Goal: Find specific page/section: Find specific page/section

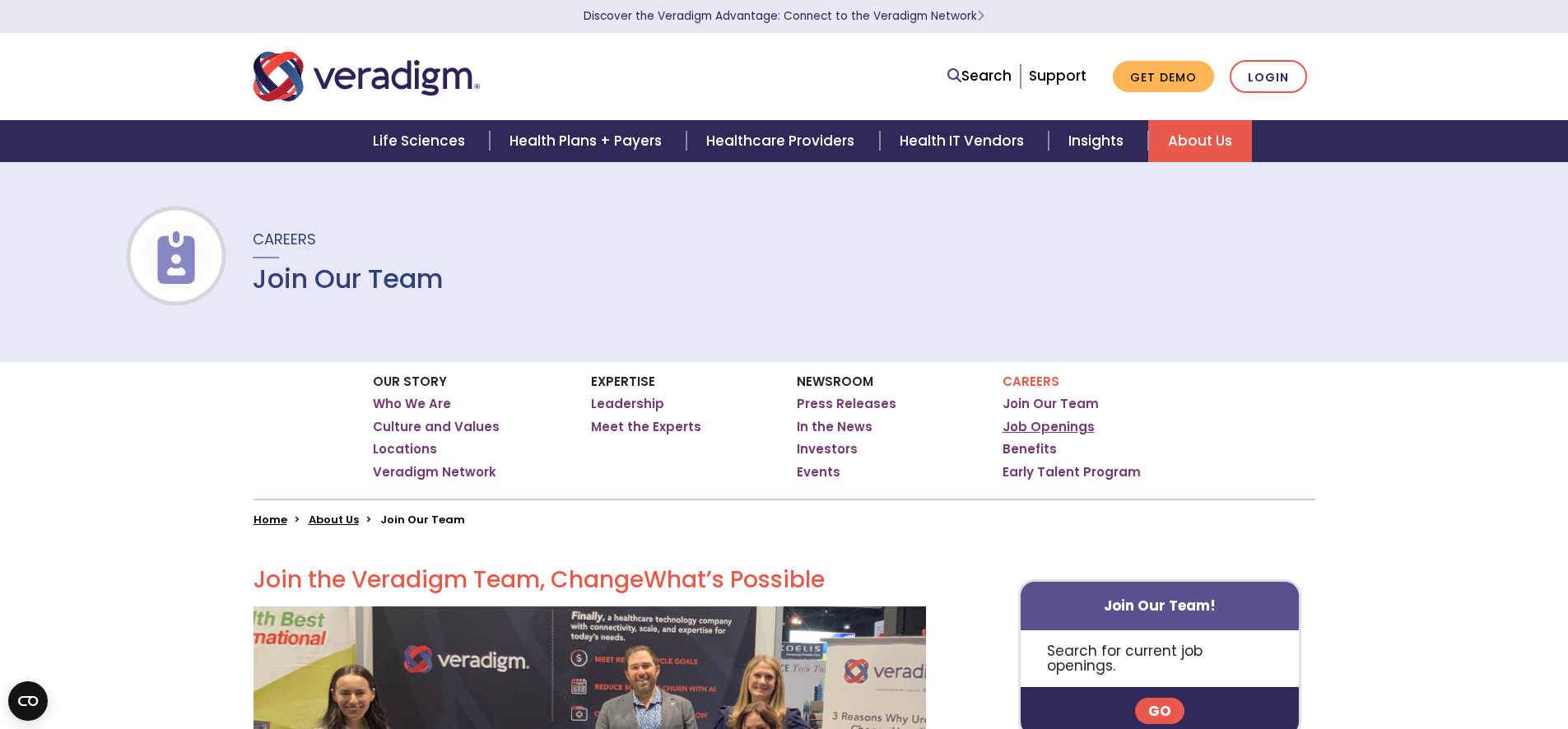
click at [1056, 423] on link "Job Openings" at bounding box center [1048, 427] width 93 height 16
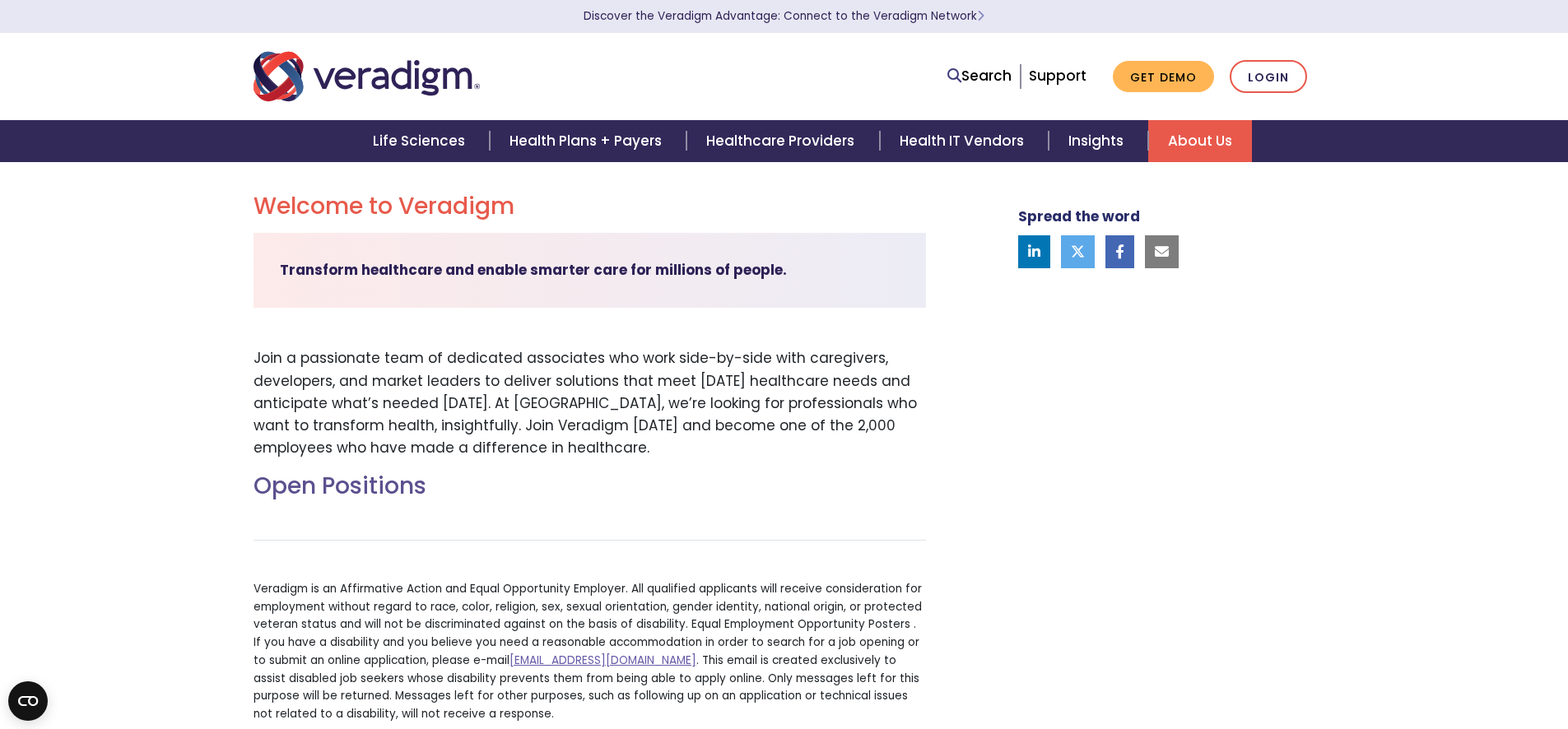
scroll to position [202, 0]
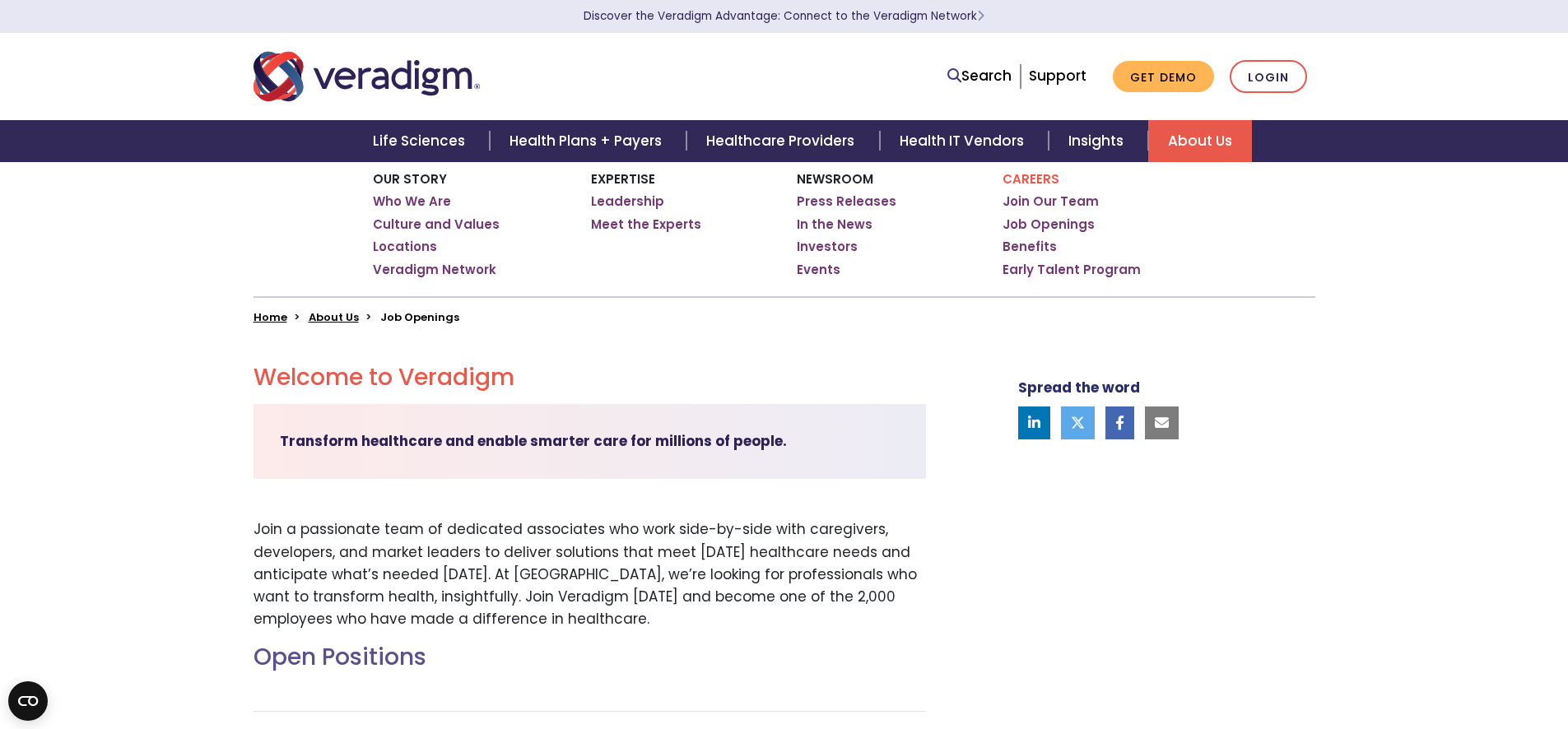
click at [380, 666] on h2 "Open Positions" at bounding box center [589, 657] width 673 height 28
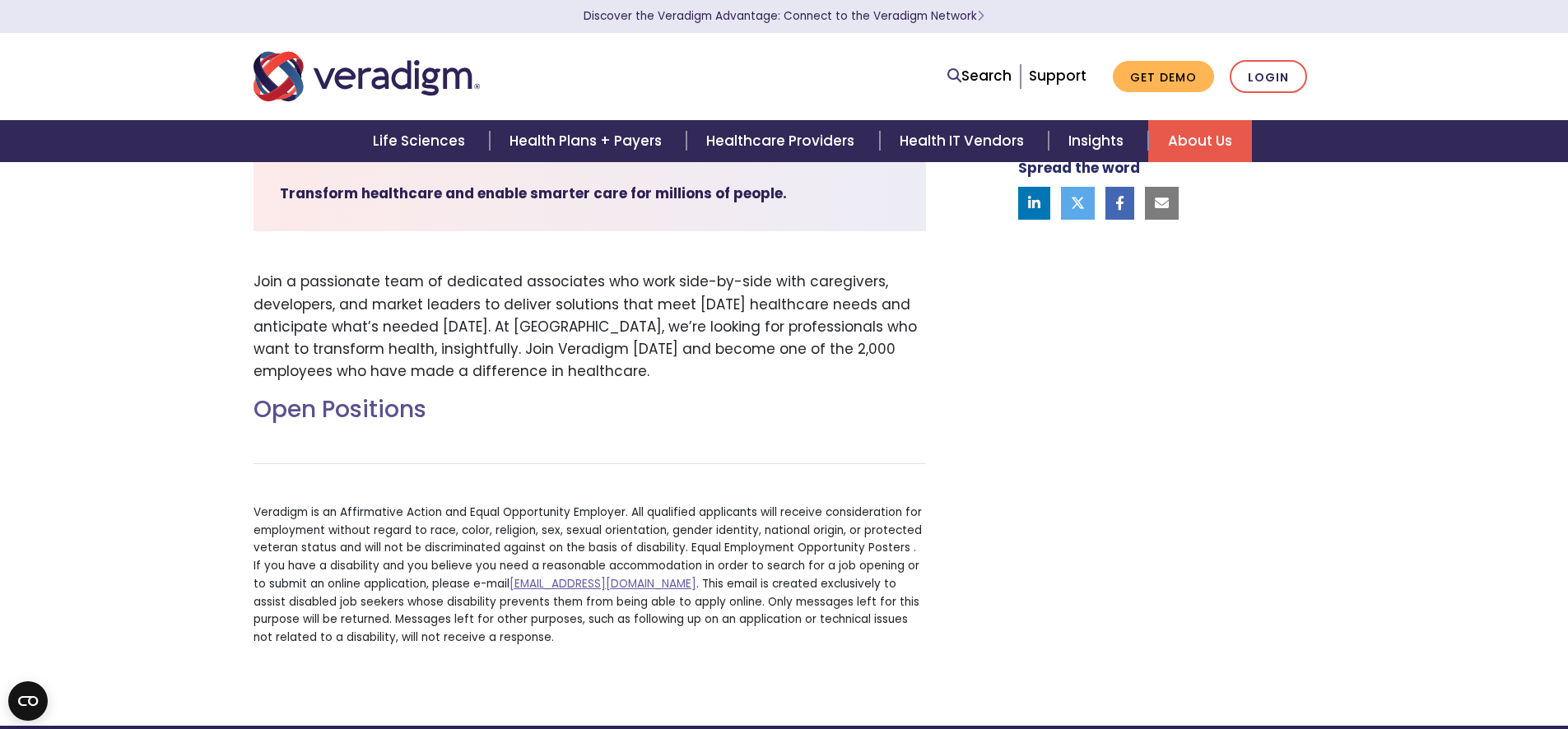
scroll to position [107, 0]
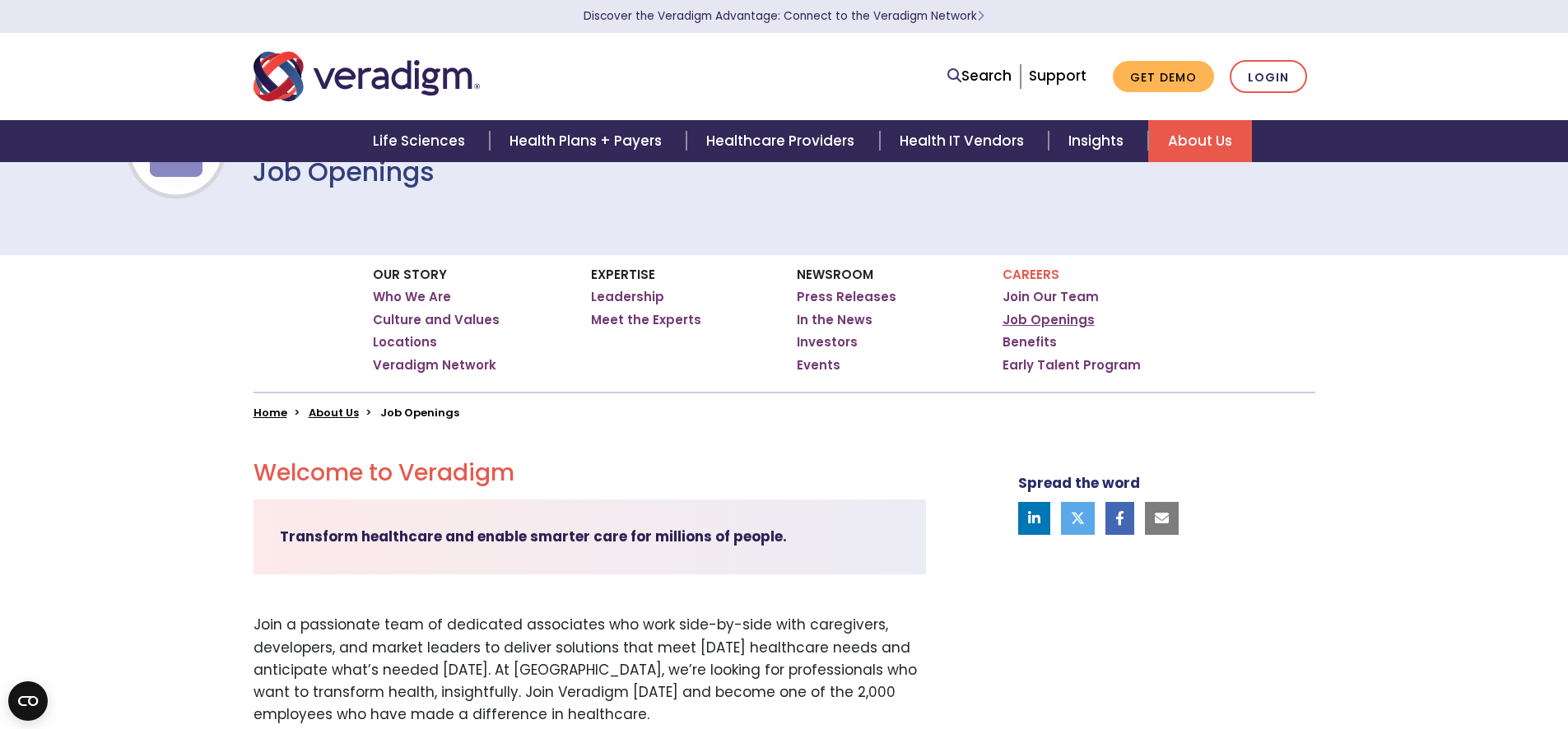
click at [1042, 324] on link "Job Openings" at bounding box center [1048, 319] width 93 height 16
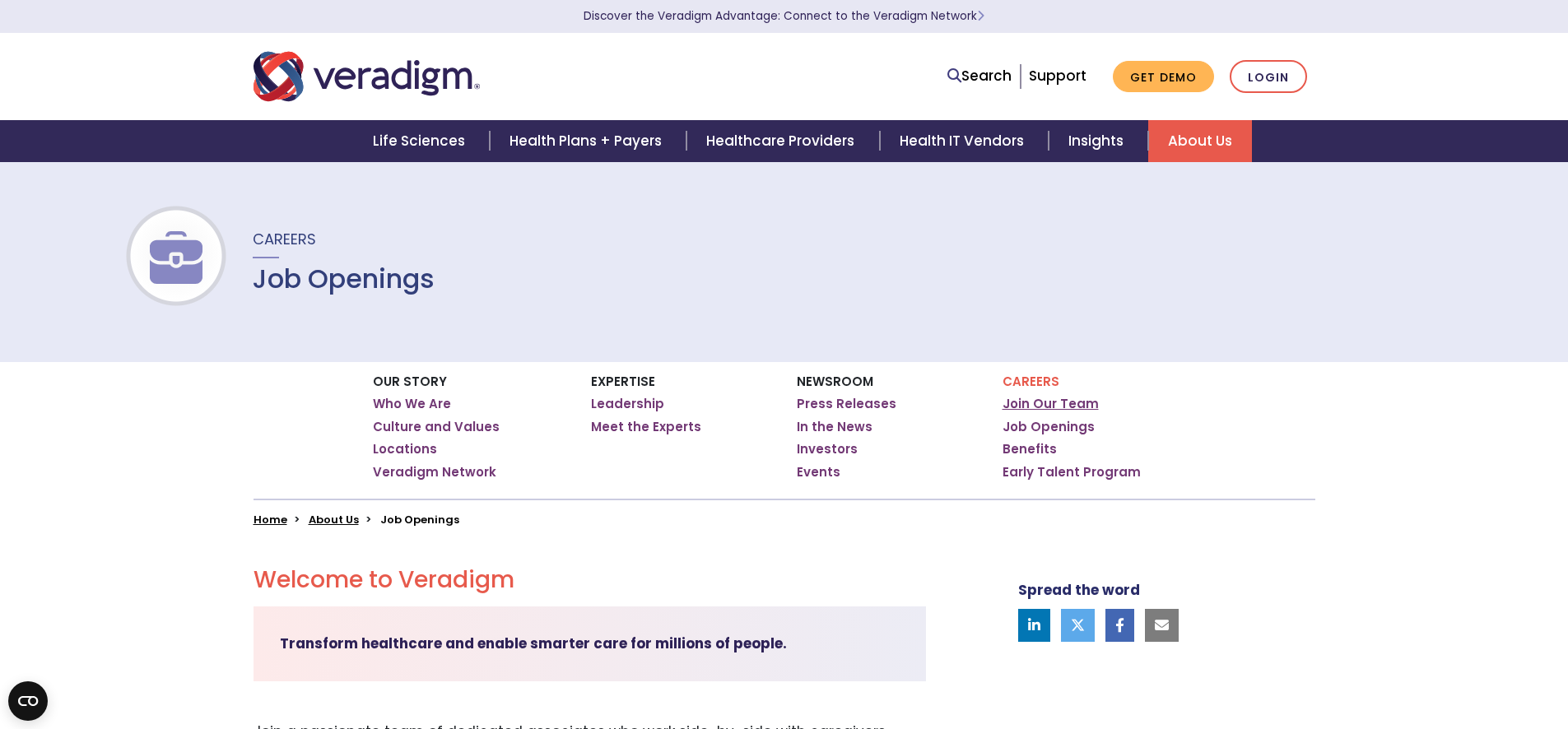
click at [1049, 406] on link "Join Our Team" at bounding box center [1050, 403] width 96 height 16
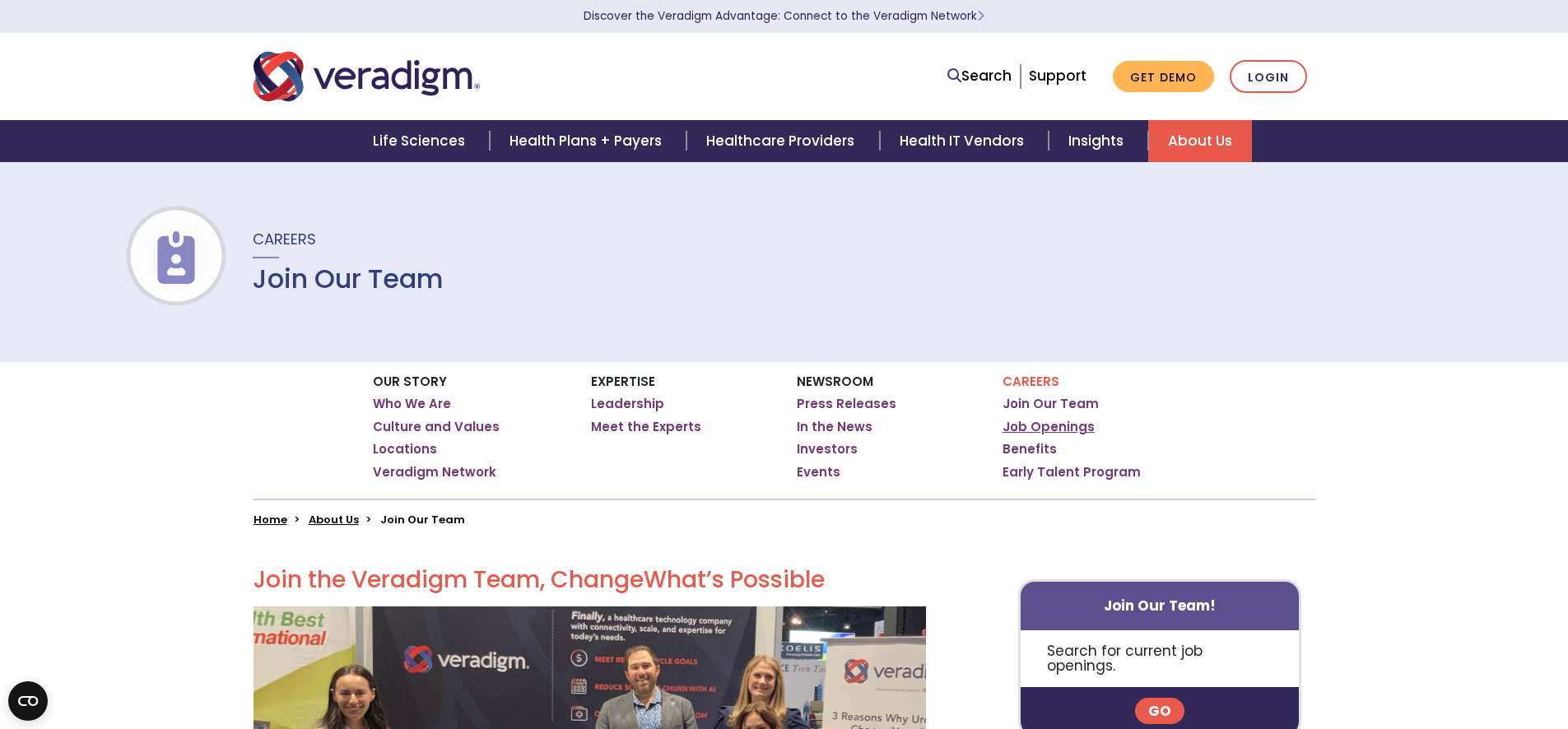
click at [1066, 426] on link "Job Openings" at bounding box center [1048, 427] width 93 height 16
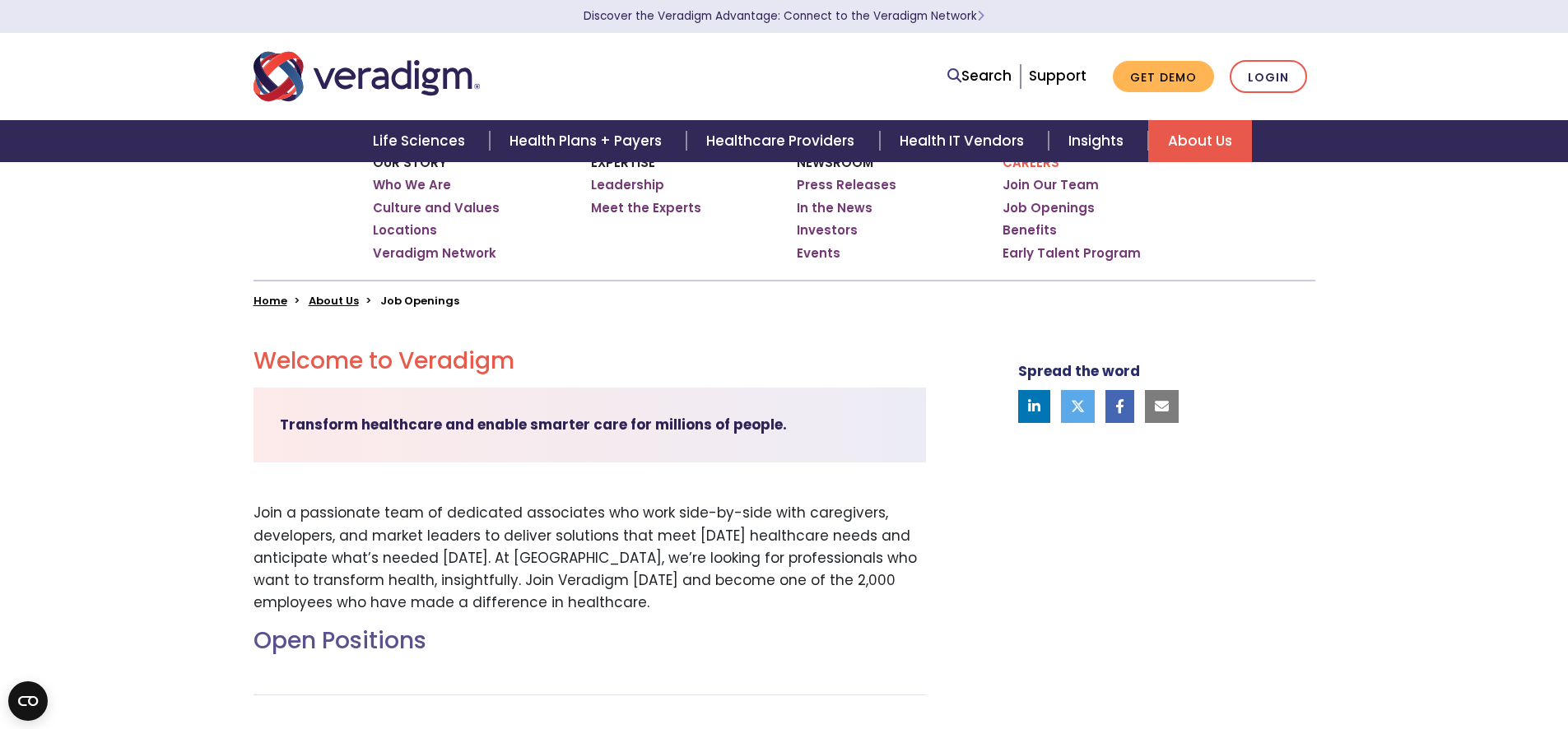
scroll to position [237, 0]
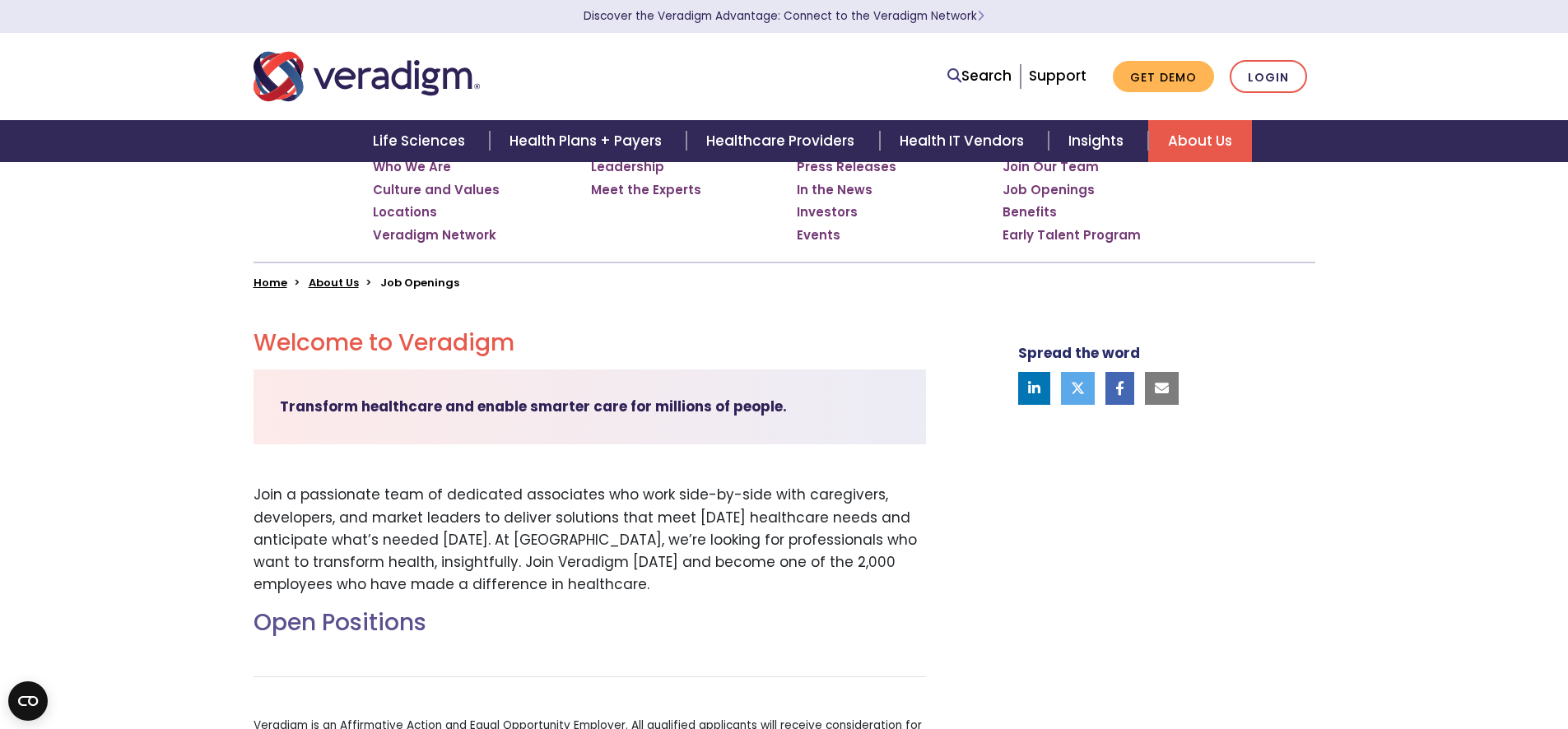
click at [623, 406] on strong "Transform healthcare and enable smarter care for millions of people." at bounding box center [533, 406] width 507 height 20
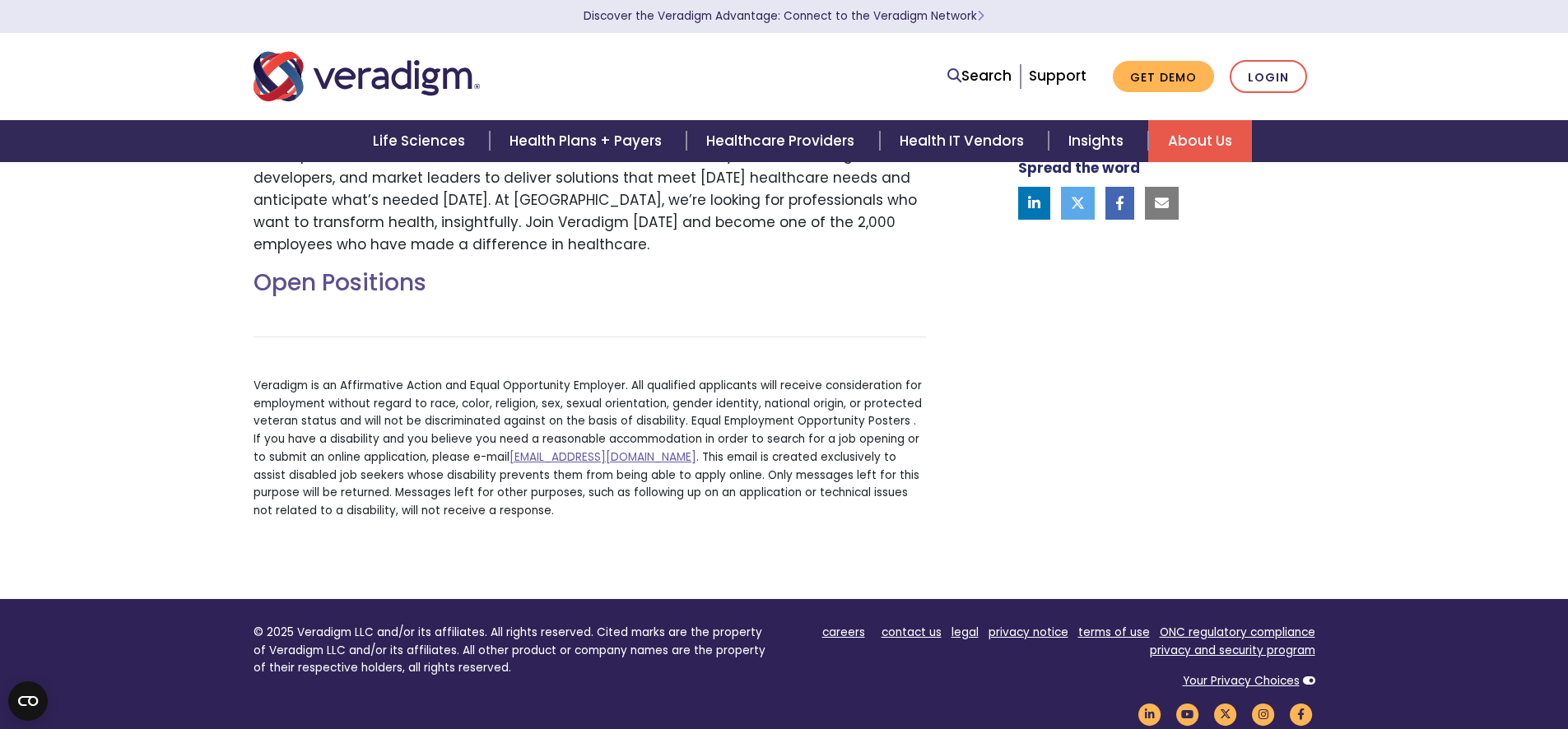
scroll to position [581, 0]
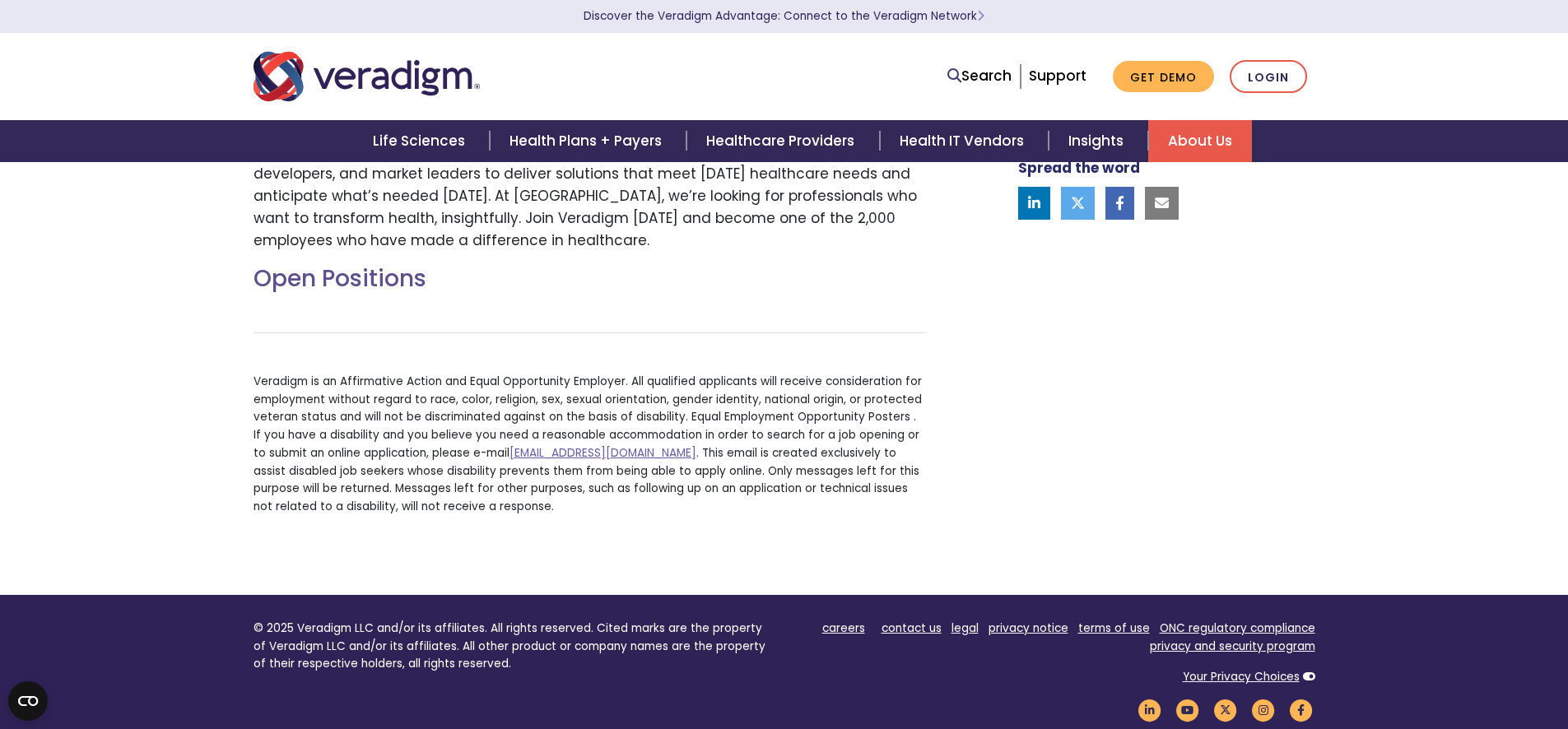
click at [369, 282] on h2 "Open Positions" at bounding box center [589, 280] width 673 height 28
click at [359, 315] on div "Open Positions applicantaccessibility@veradigm.com . This email is created excl…" at bounding box center [589, 398] width 697 height 264
drag, startPoint x: 354, startPoint y: 362, endPoint x: 353, endPoint y: 391, distance: 29.0
click at [354, 364] on div "Open Positions applicantaccessibility@veradigm.com . This email is created excl…" at bounding box center [589, 398] width 697 height 264
